Goal: Task Accomplishment & Management: Manage account settings

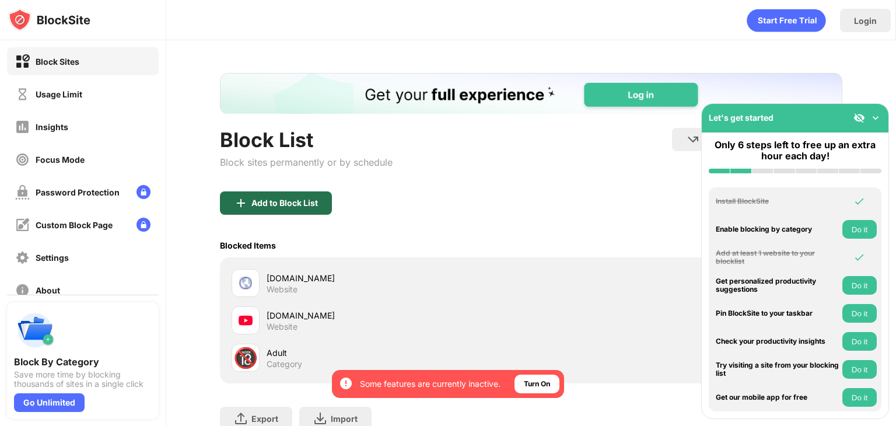
click at [297, 196] on div "Add to Block List" at bounding box center [276, 202] width 112 height 23
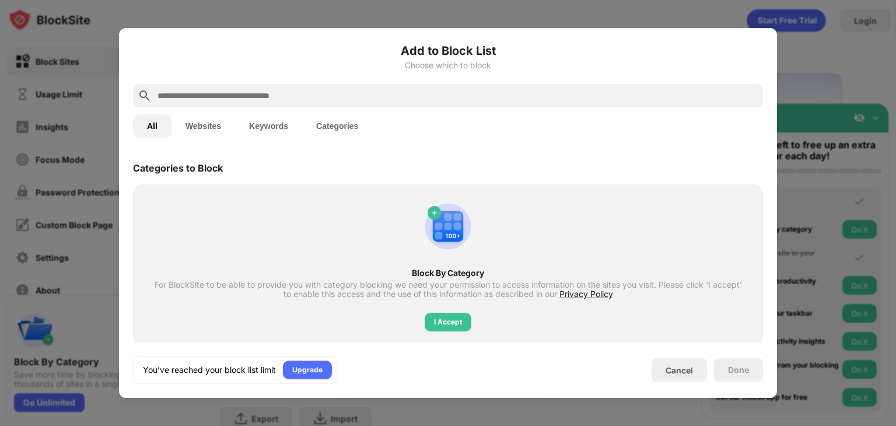
click at [208, 131] on button "Websites" at bounding box center [203, 125] width 64 height 23
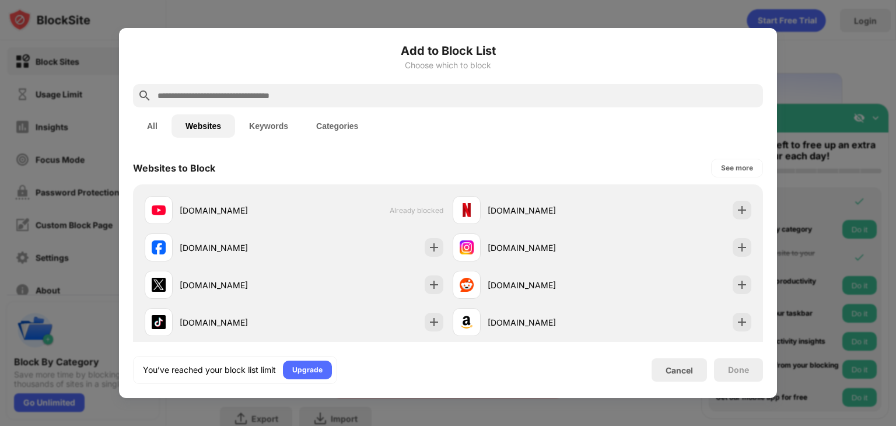
click at [701, 55] on h6 "Add to Block List" at bounding box center [448, 50] width 630 height 17
click at [672, 22] on div at bounding box center [448, 213] width 896 height 426
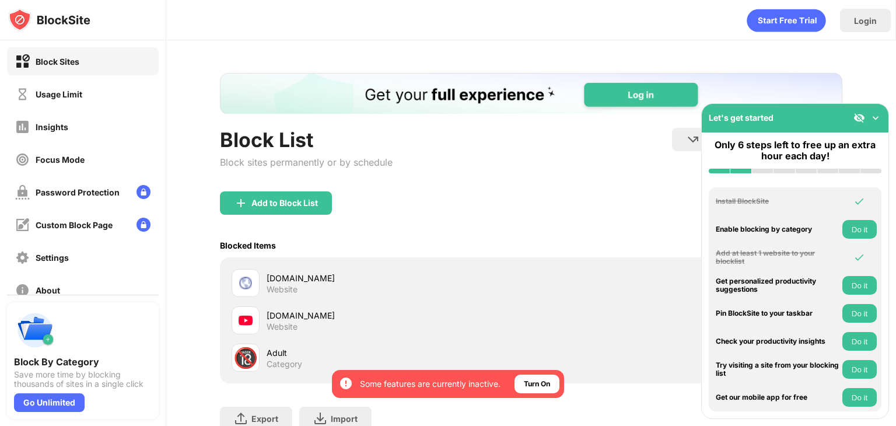
click at [878, 117] on img at bounding box center [875, 118] width 12 height 12
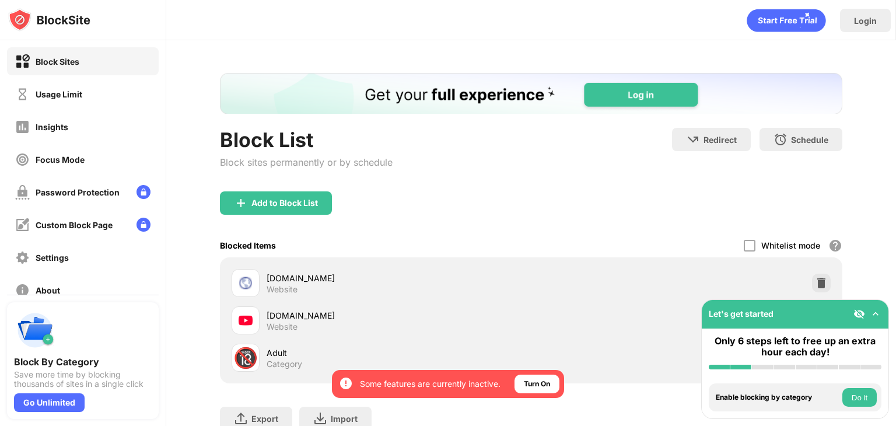
click at [803, 280] on div "[DOMAIN_NAME] Website" at bounding box center [531, 282] width 608 height 37
click at [812, 280] on div at bounding box center [821, 282] width 19 height 19
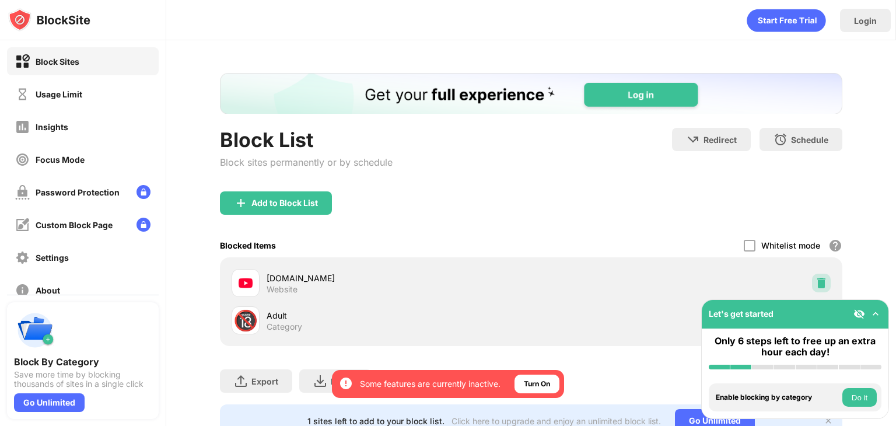
click at [812, 280] on div at bounding box center [821, 282] width 19 height 19
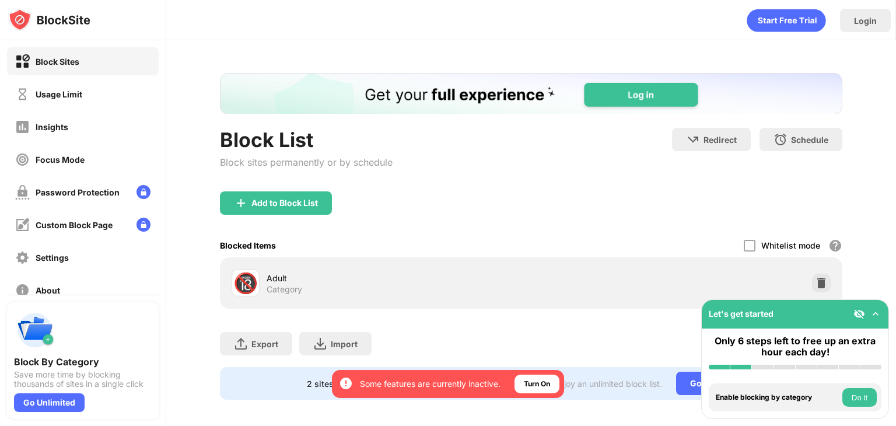
click at [542, 332] on div "Export Export Files (for websites items only) Import Import Files (for websites…" at bounding box center [531, 337] width 622 height 58
